Goal: Task Accomplishment & Management: Complete application form

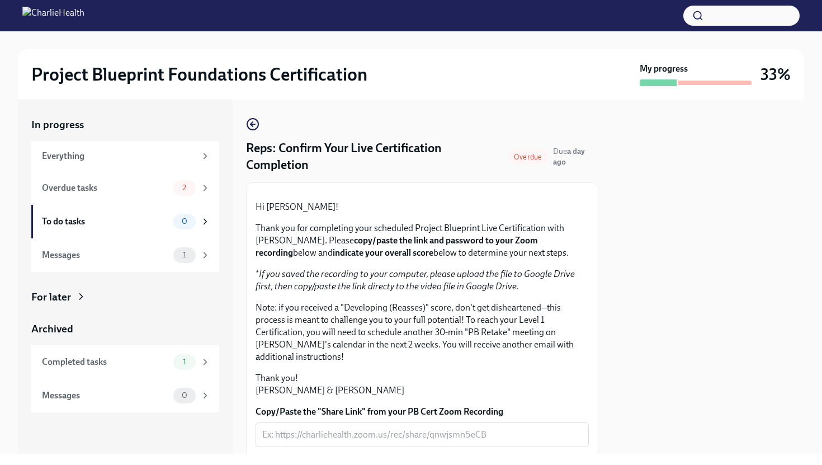
scroll to position [176, 0]
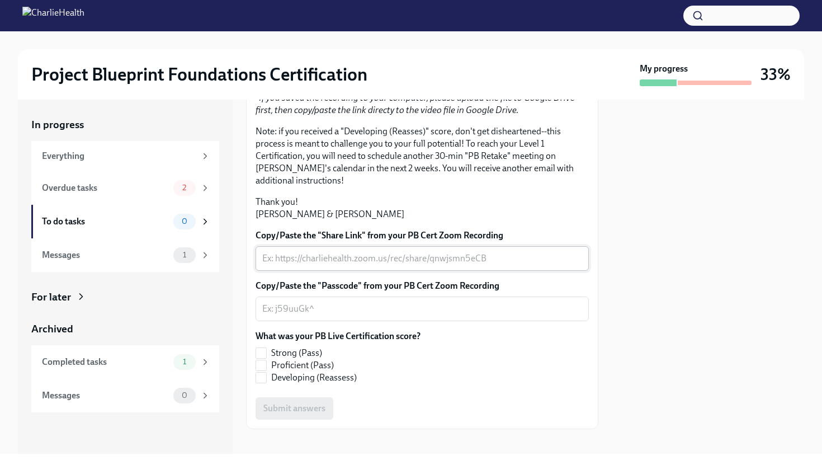
click at [387, 271] on div "x ​" at bounding box center [422, 258] width 333 height 25
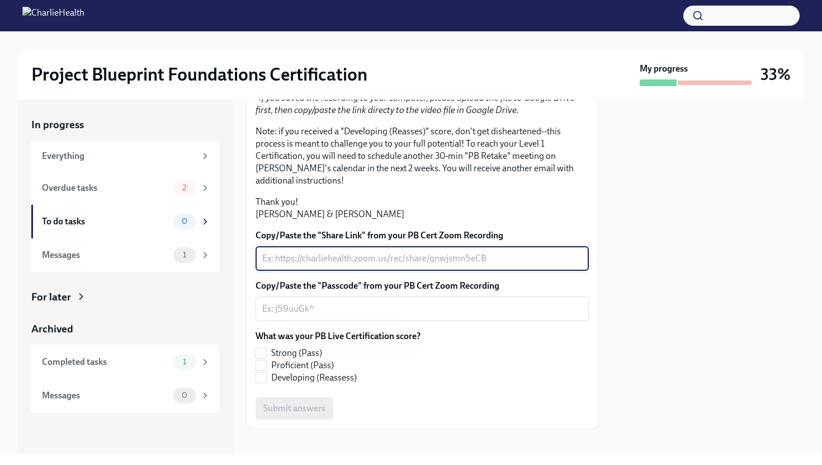
paste textarea "[URL][DOMAIN_NAME]"
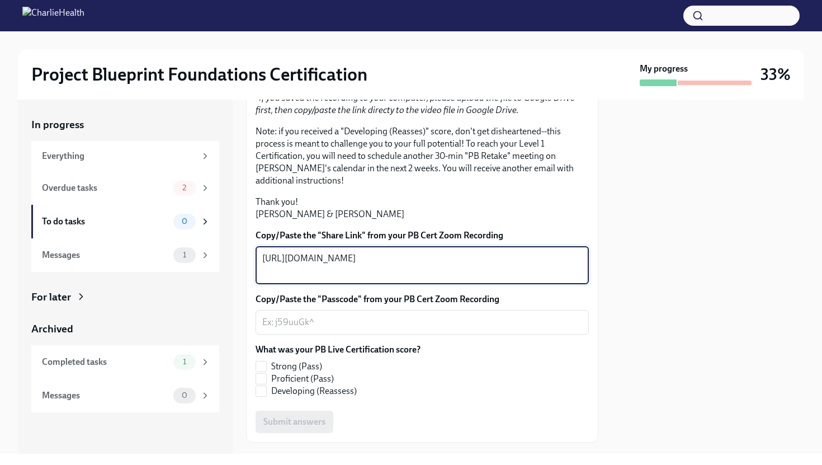
type textarea "[URL][DOMAIN_NAME]"
click at [405, 329] on textarea "Copy/Paste the "Passcode" from your PB Cert Zoom Recording" at bounding box center [422, 321] width 320 height 13
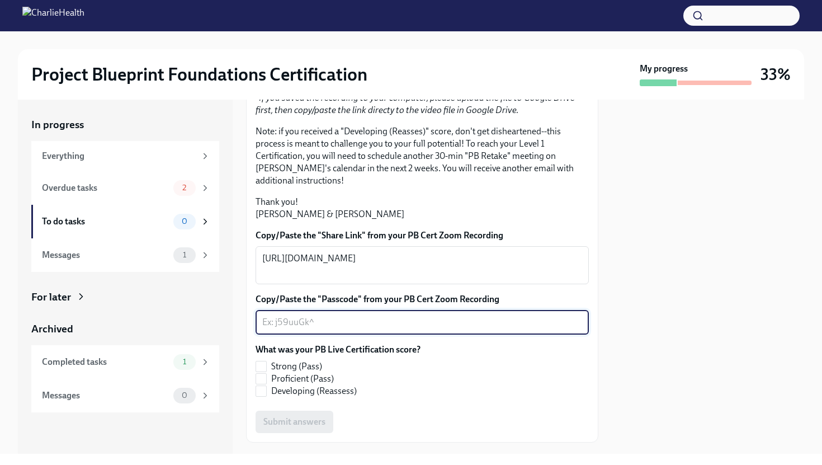
paste textarea "my1?u0dx"
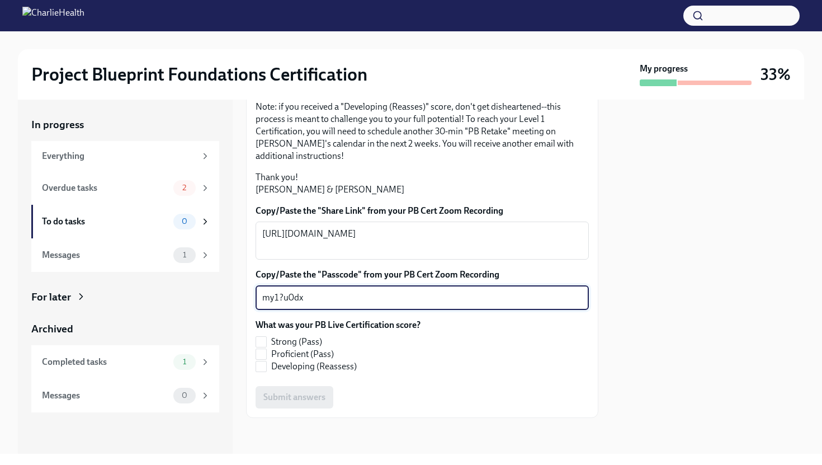
scroll to position [269, 0]
type textarea "my1?u0dx"
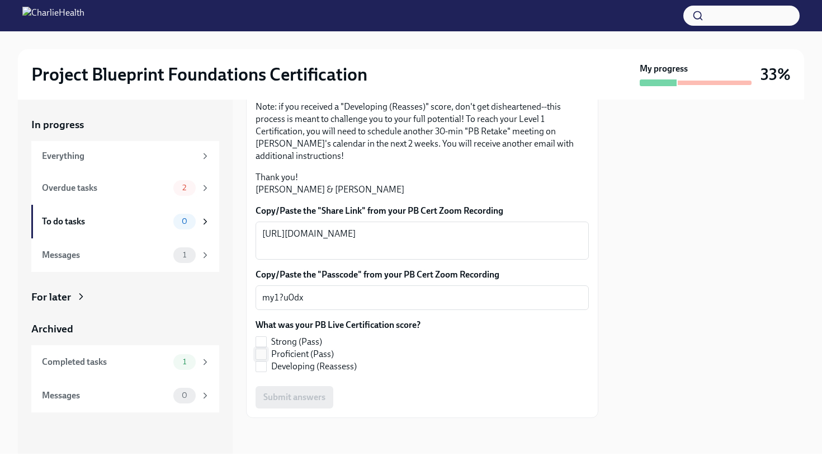
click at [320, 357] on span "Proficient (Pass)" at bounding box center [302, 354] width 63 height 12
click at [266, 357] on input "Proficient (Pass)" at bounding box center [261, 354] width 10 height 10
checkbox input "true"
click at [316, 392] on span "Submit answers" at bounding box center [294, 396] width 62 height 11
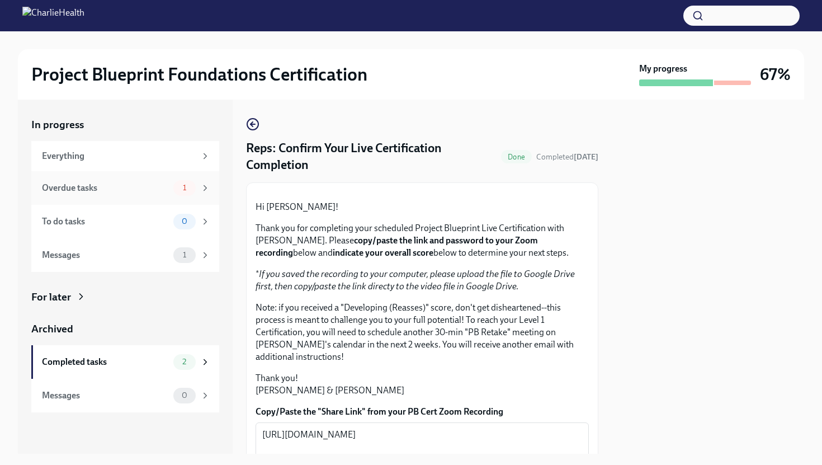
click at [126, 178] on div "Overdue tasks 1" at bounding box center [125, 188] width 188 height 34
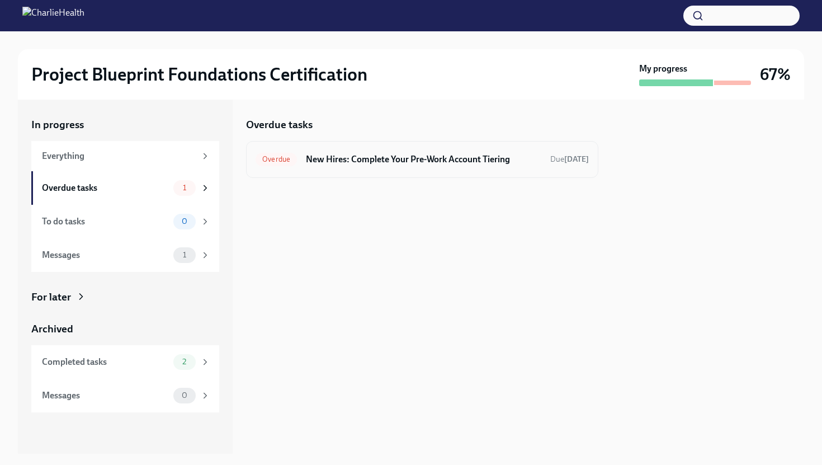
click at [400, 160] on h6 "New Hires: Complete Your Pre-Work Account Tiering" at bounding box center [423, 159] width 235 height 12
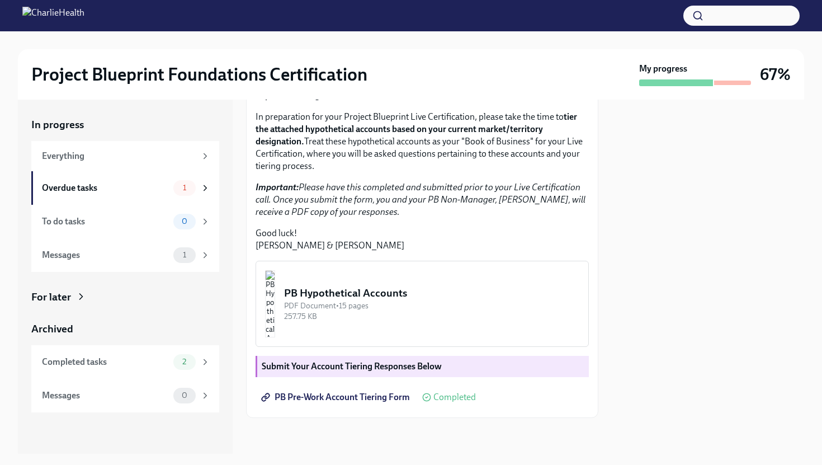
scroll to position [259, 0]
click at [414, 365] on strong "Submit Your Account Tiering Responses Below" at bounding box center [352, 366] width 180 height 11
